Goal: Task Accomplishment & Management: Manage account settings

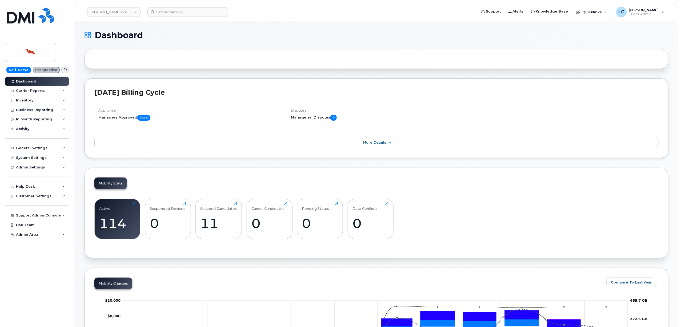
click at [55, 91] on div "Carrier Reports" at bounding box center [37, 91] width 65 height 10
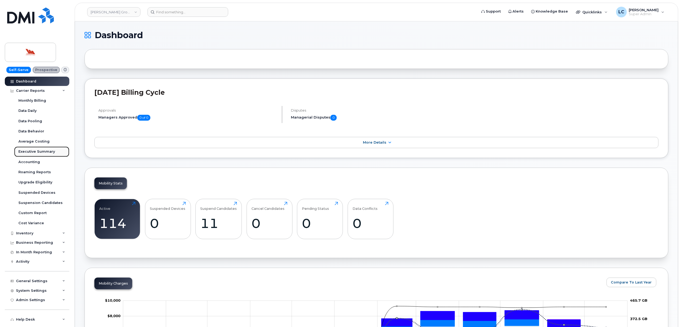
click at [45, 156] on link "Executive Summary" at bounding box center [41, 151] width 55 height 10
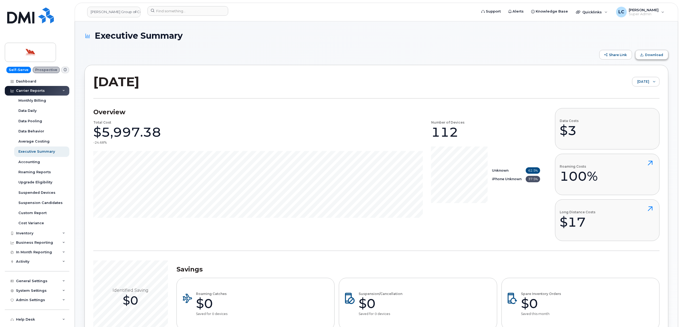
click at [659, 56] on span "Download" at bounding box center [654, 55] width 18 height 4
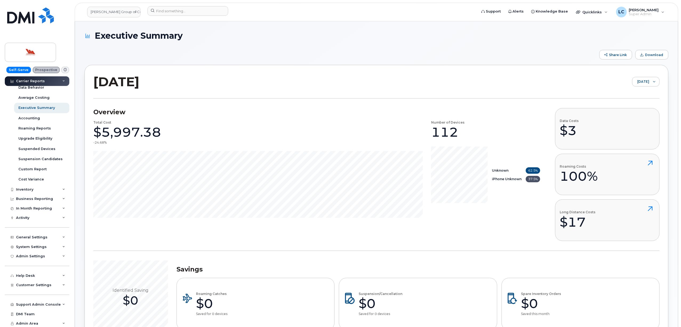
scroll to position [44, 0]
drag, startPoint x: 71, startPoint y: 193, endPoint x: 68, endPoint y: 186, distance: 7.8
click at [70, 186] on div "Self-Serve Prospective Dashboard Carrier Reports Monthly Billing Data Daily Dat…" at bounding box center [36, 163] width 72 height 327
drag, startPoint x: 68, startPoint y: 186, endPoint x: 70, endPoint y: 182, distance: 4.8
click at [70, 182] on div "Dashboard Carrier Reports Monthly Billing Data Daily Data Pooling Data Behavior…" at bounding box center [38, 202] width 66 height 250
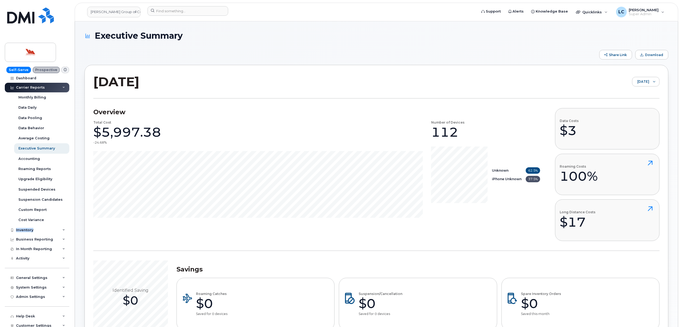
scroll to position [0, 0]
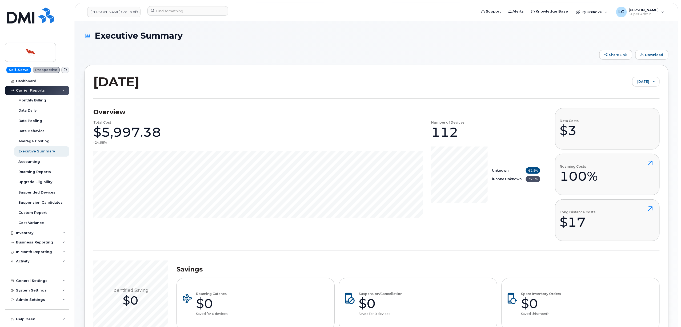
click at [655, 83] on div at bounding box center [654, 81] width 10 height 9
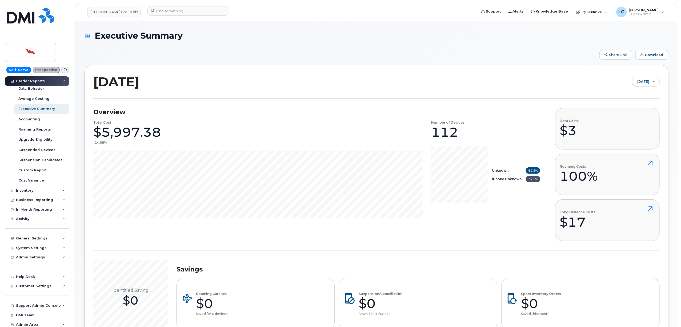
scroll to position [44, 0]
click at [52, 281] on div "Customer Settings" at bounding box center [37, 284] width 65 height 10
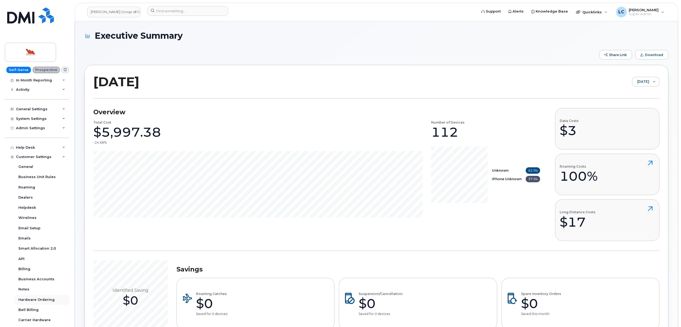
scroll to position [207, 0]
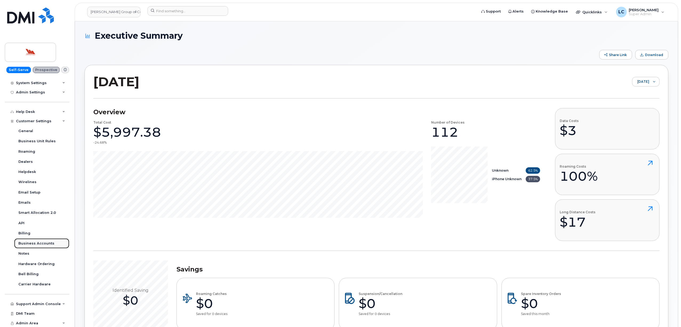
click at [46, 242] on div "Business Accounts" at bounding box center [36, 243] width 36 height 5
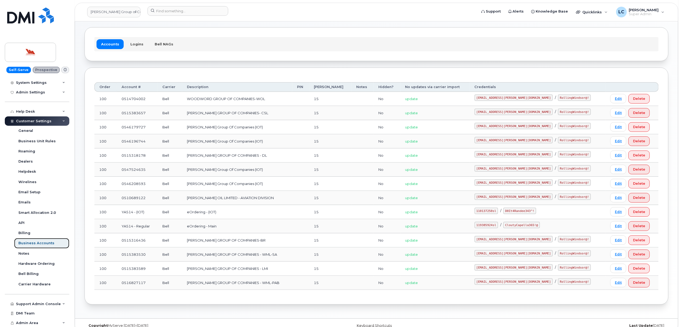
scroll to position [33, 0]
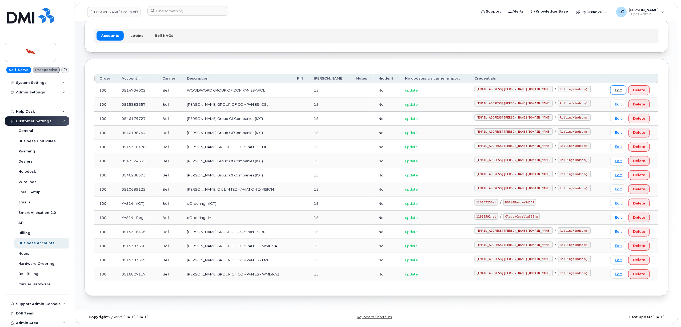
click at [613, 88] on link "Edit" at bounding box center [618, 89] width 16 height 9
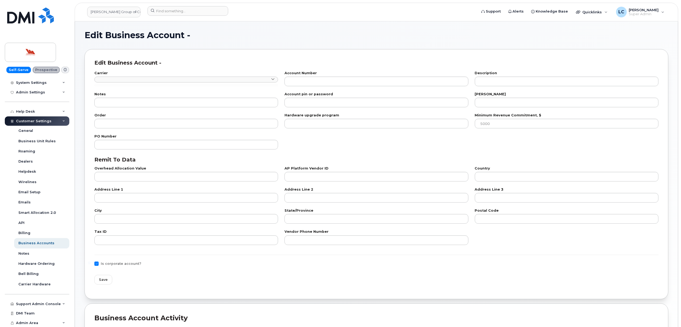
type input "1"
type input "0514704002"
type input "WOODWORD GROUP OF COMPANIES-WOL"
type input "15"
type input "100"
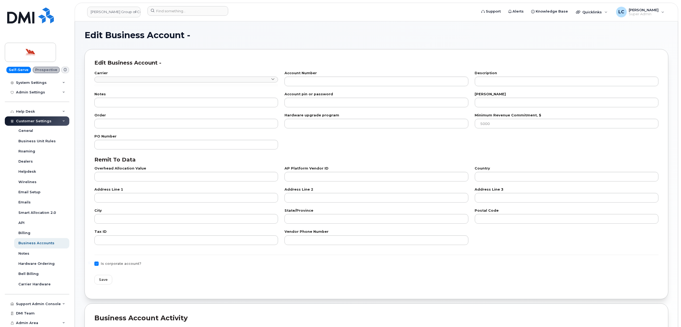
checkbox input "true"
select select "1766"
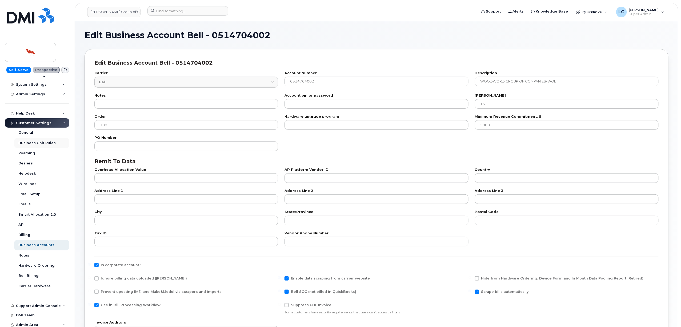
scroll to position [75, 0]
click at [35, 131] on link "General" at bounding box center [41, 131] width 55 height 10
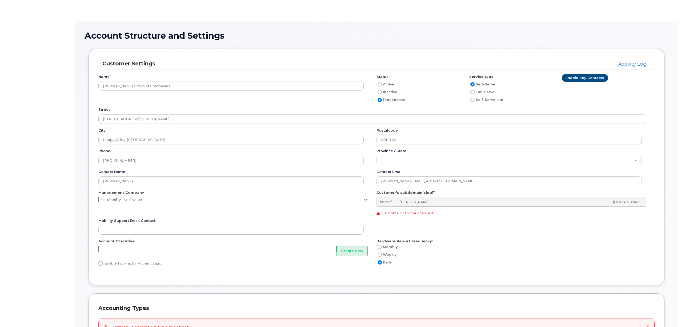
type input"] "131"
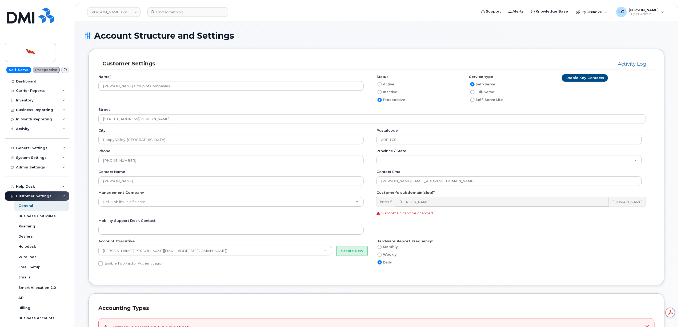
click at [379, 84] on input "Active" at bounding box center [379, 84] width 4 height 4
radio input "true"
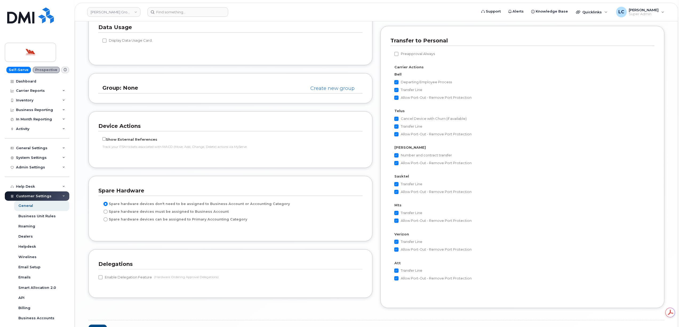
scroll to position [906, 0]
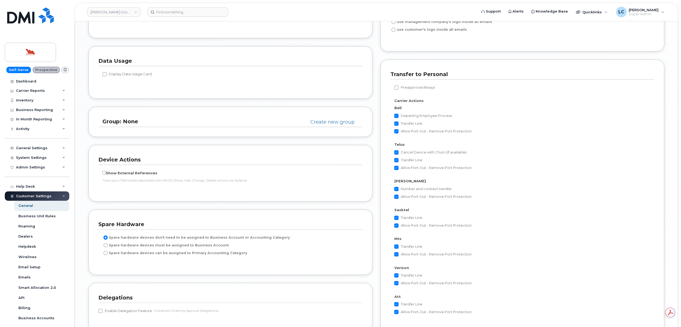
click at [134, 75] on label "Display Data Usage Card." at bounding box center [127, 74] width 50 height 6
click at [107, 75] on input "Display Data Usage Card." at bounding box center [104, 74] width 4 height 4
checkbox input "true"
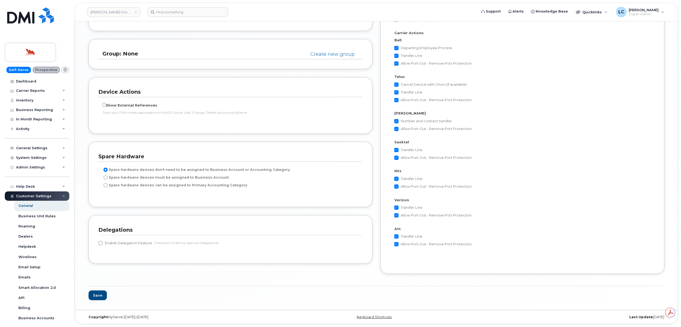
scroll to position [0, 0]
click at [100, 292] on button "Save" at bounding box center [97, 295] width 18 height 10
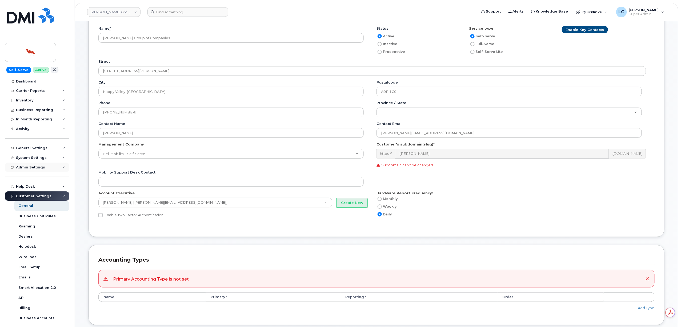
click at [39, 170] on div "Admin Settings" at bounding box center [37, 167] width 65 height 10
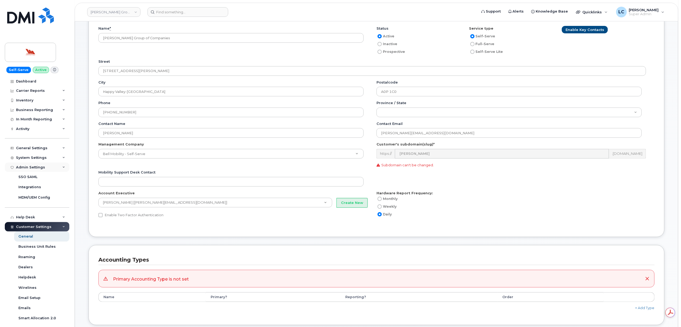
click at [39, 170] on div "Admin Settings" at bounding box center [37, 167] width 65 height 10
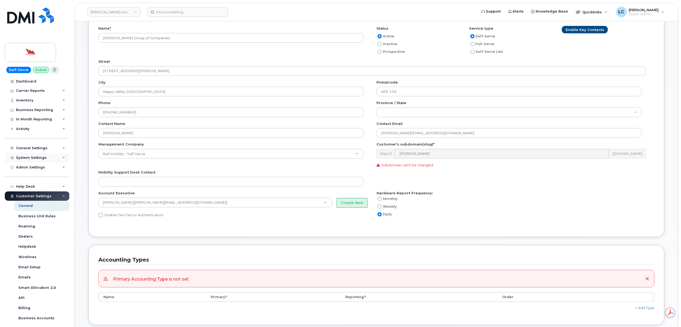
click at [45, 159] on div "System Settings" at bounding box center [37, 158] width 65 height 10
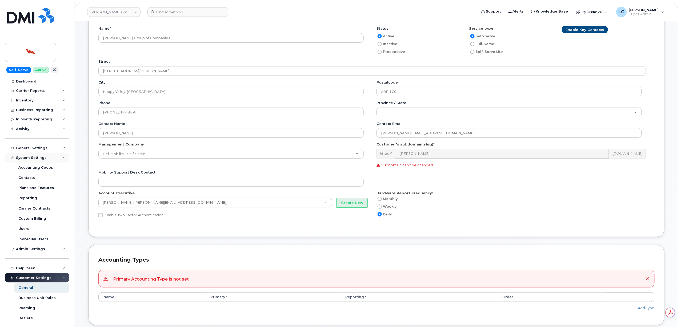
click at [45, 159] on div "System Settings" at bounding box center [37, 158] width 65 height 10
